Goal: Task Accomplishment & Management: Complete application form

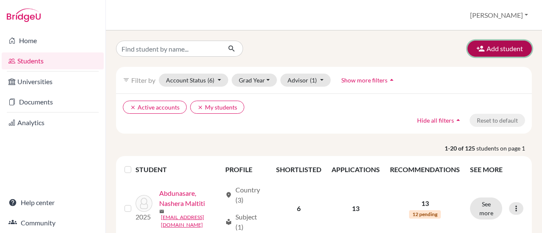
click at [490, 49] on button "Add student" at bounding box center [500, 49] width 64 height 16
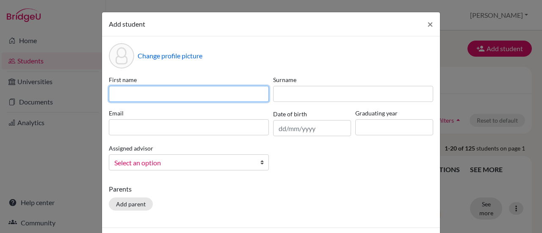
click at [230, 91] on input at bounding box center [189, 94] width 160 height 16
type input "Glenn Dodoo"
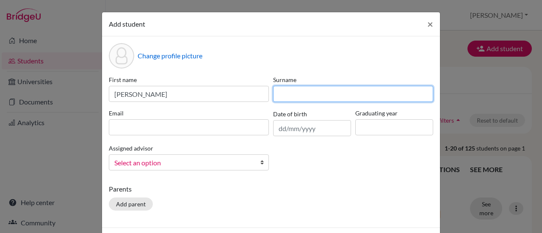
click at [299, 86] on input at bounding box center [353, 94] width 160 height 16
type input "Dodoo"
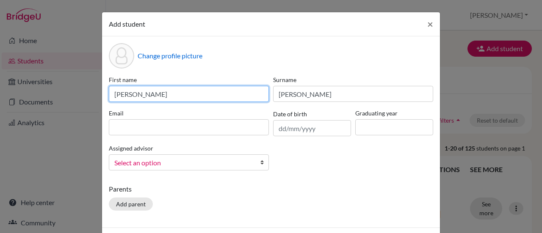
click at [239, 87] on input "Glenn Dodoo" at bounding box center [189, 94] width 160 height 16
type input "Glenn"
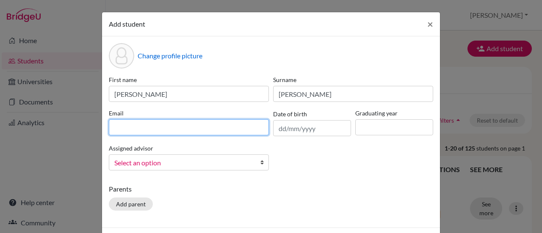
click at [195, 127] on input at bounding box center [189, 127] width 160 height 16
type input "[EMAIL_ADDRESS][DOMAIN_NAME]"
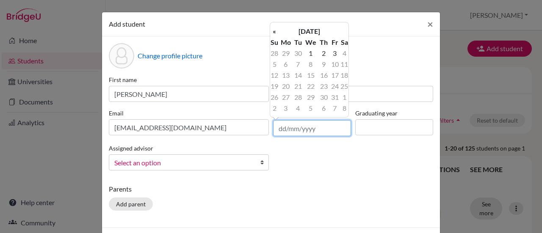
click at [281, 128] on input "text" at bounding box center [312, 128] width 78 height 16
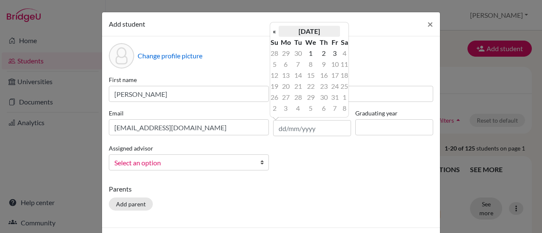
click at [296, 33] on th "October 2025" at bounding box center [309, 31] width 61 height 11
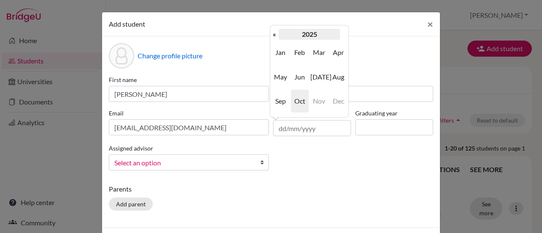
click at [306, 37] on th "2025" at bounding box center [309, 34] width 61 height 11
click at [275, 39] on th "«" at bounding box center [274, 34] width 8 height 11
click at [275, 38] on th "«" at bounding box center [274, 34] width 8 height 11
click at [303, 95] on span "2008" at bounding box center [300, 101] width 18 height 23
click at [324, 50] on span "Mar" at bounding box center [320, 52] width 18 height 23
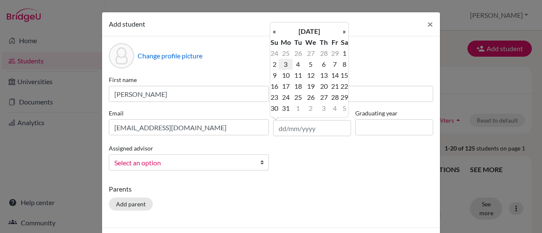
click at [286, 66] on td "3" at bounding box center [286, 64] width 14 height 11
type input "03/03/2008"
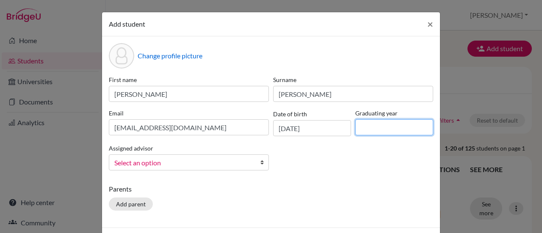
click at [388, 123] on input at bounding box center [394, 127] width 78 height 16
type input "2026"
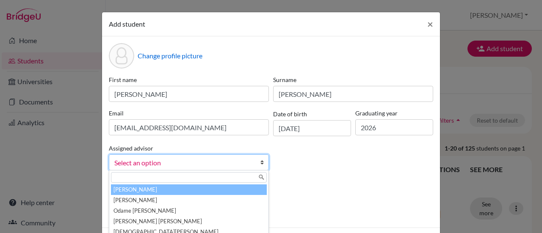
click at [206, 167] on span "Select an option" at bounding box center [183, 163] width 138 height 11
click at [167, 190] on li "Frempong, Emil" at bounding box center [189, 190] width 156 height 11
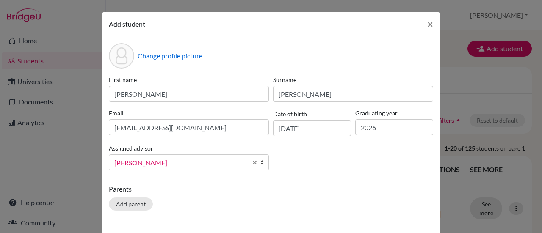
scroll to position [33, 0]
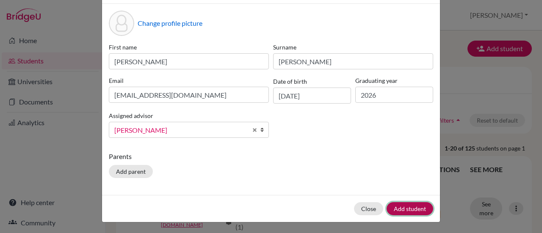
click at [403, 204] on button "Add student" at bounding box center [410, 209] width 47 height 13
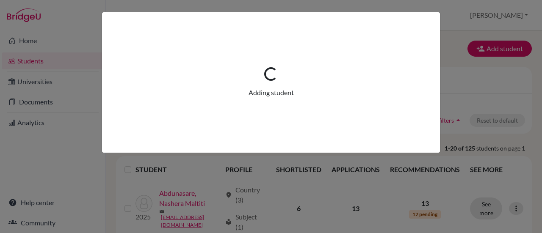
scroll to position [0, 0]
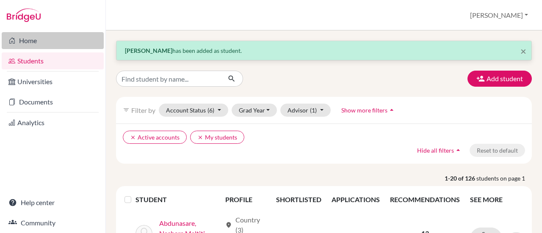
click at [28, 46] on link "Home" at bounding box center [53, 40] width 102 height 17
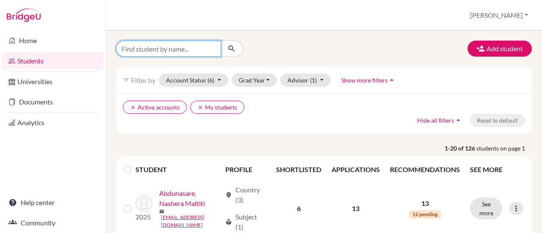
click at [148, 50] on input "Find student by name..." at bounding box center [168, 49] width 105 height 16
type input "glenn"
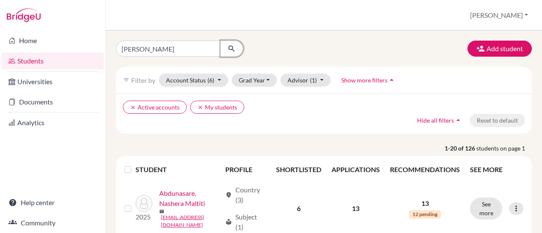
click at [235, 50] on icon "submit" at bounding box center [232, 48] width 8 height 8
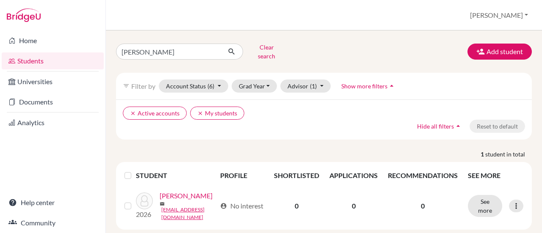
scroll to position [24, 0]
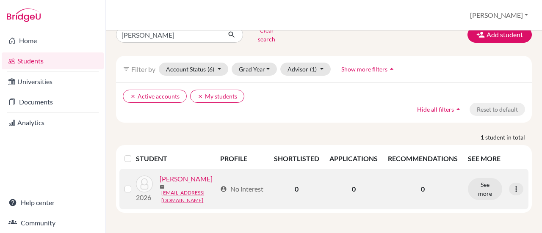
click at [160, 184] on link "Dodoo, Glenn" at bounding box center [186, 179] width 53 height 10
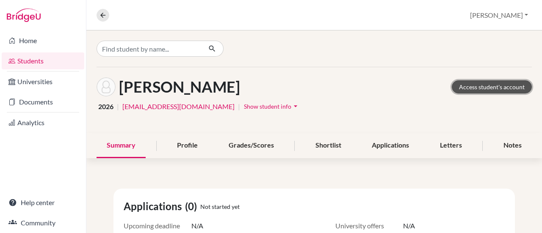
click at [470, 84] on link "Access student's account" at bounding box center [492, 87] width 80 height 13
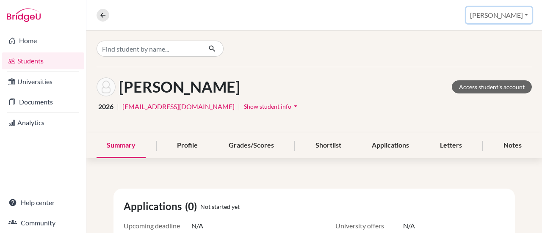
click at [514, 13] on button "[PERSON_NAME]" at bounding box center [499, 15] width 66 height 16
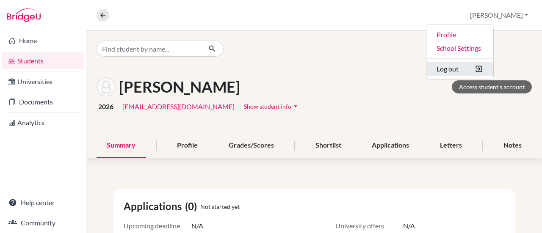
click at [484, 70] on button "Log out" at bounding box center [460, 69] width 67 height 14
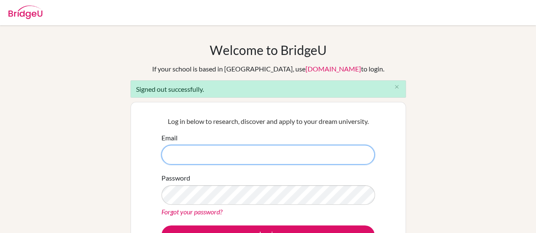
type input "[EMAIL_ADDRESS][DOMAIN_NAME]"
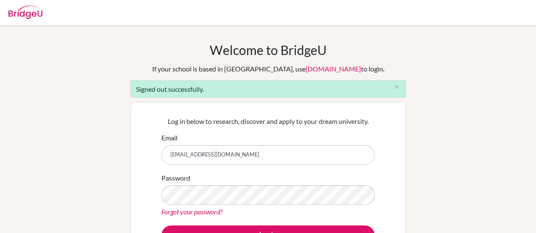
drag, startPoint x: 242, startPoint y: 158, endPoint x: 117, endPoint y: 143, distance: 126.3
click at [117, 143] on div "Welcome to [GEOGRAPHIC_DATA] If your school is based in [GEOGRAPHIC_DATA], use …" at bounding box center [268, 191] width 536 height 299
type input "[EMAIL_ADDRESS][DOMAIN_NAME]"
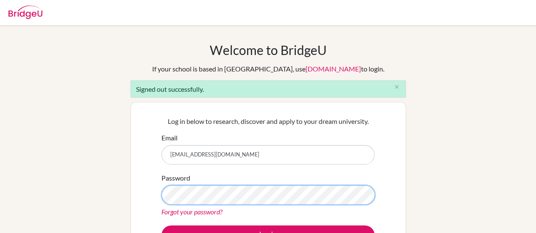
click at [142, 200] on div "Log in below to research, discover and apply to your dream university. Email [E…" at bounding box center [268, 180] width 275 height 157
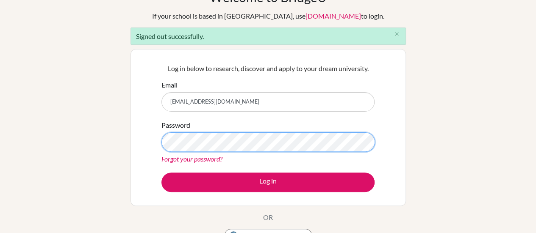
scroll to position [64, 0]
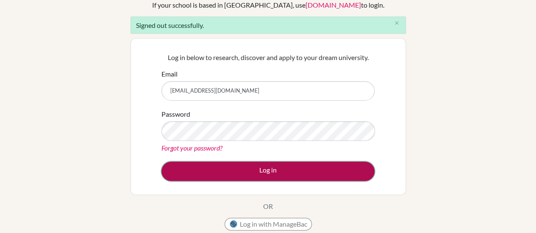
click at [259, 173] on button "Log in" at bounding box center [267, 171] width 213 height 19
